Goal: Complete application form

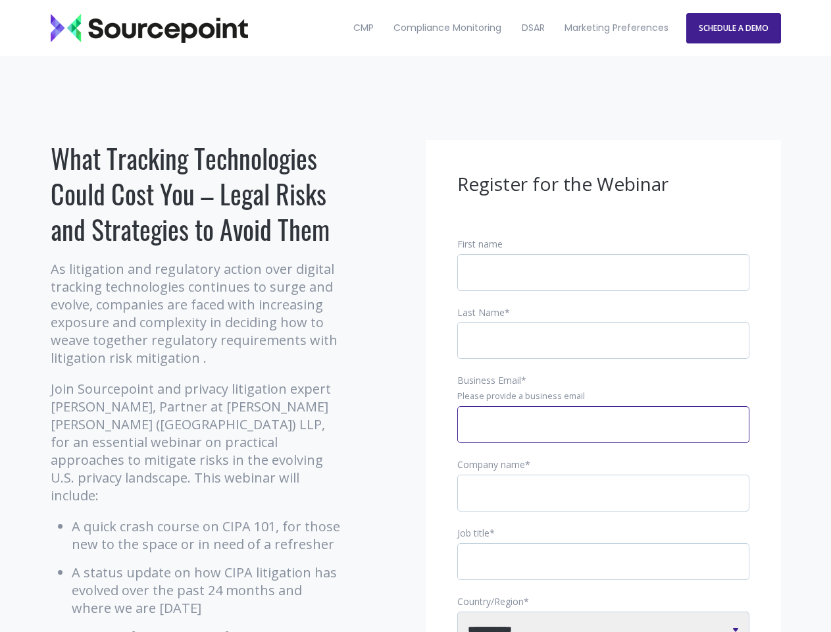
click at [603, 435] on input "Business Email *" at bounding box center [603, 424] width 292 height 37
